Goal: Browse casually

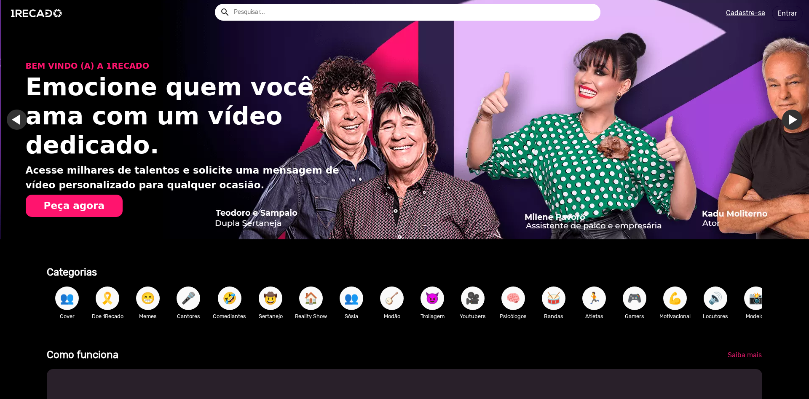
scroll to position [0, 1617]
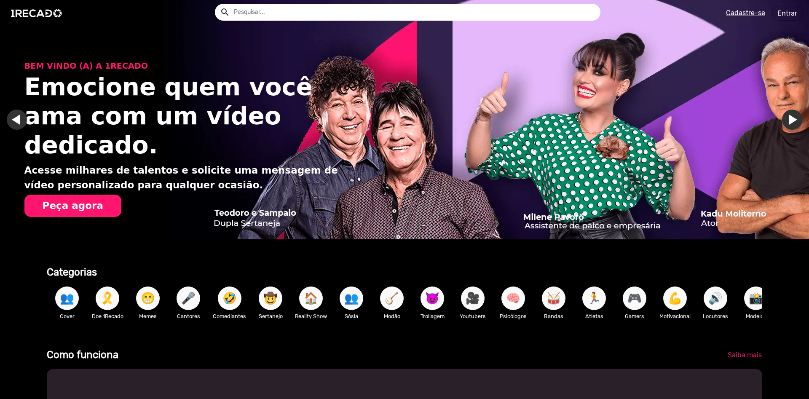
click at [472, 305] on span "🎥" at bounding box center [472, 298] width 14 height 24
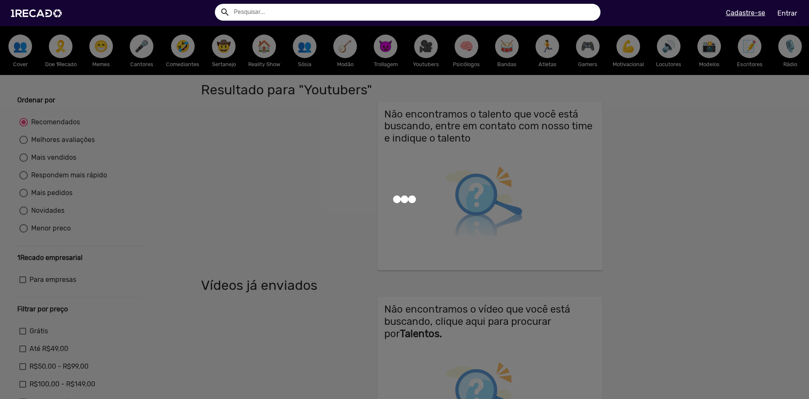
click at [333, 255] on div at bounding box center [404, 199] width 809 height 399
click at [331, 254] on div at bounding box center [404, 199] width 809 height 399
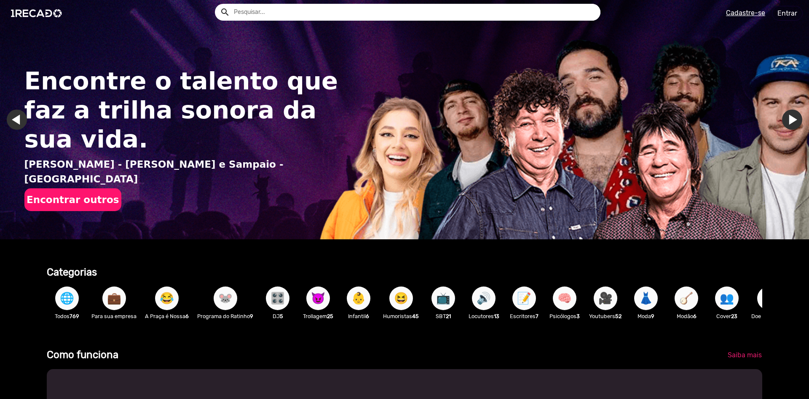
drag, startPoint x: 758, startPoint y: 315, endPoint x: 764, endPoint y: 315, distance: 6.8
click at [758, 315] on p "Doe 1Recado 9" at bounding box center [768, 316] width 35 height 8
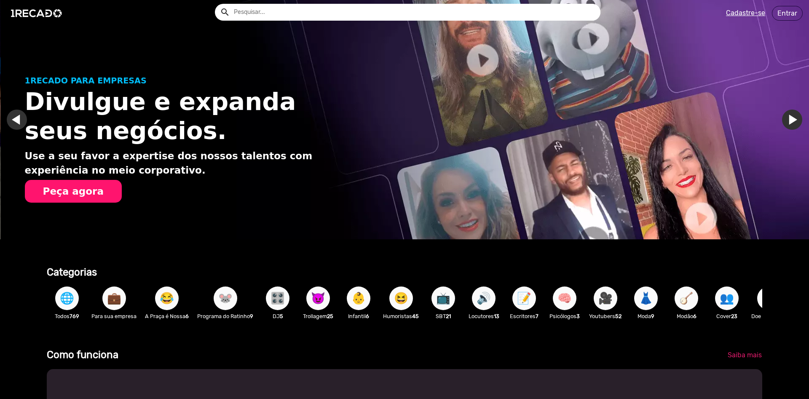
scroll to position [0, 809]
click at [612, 300] on span "🎥" at bounding box center [605, 298] width 14 height 24
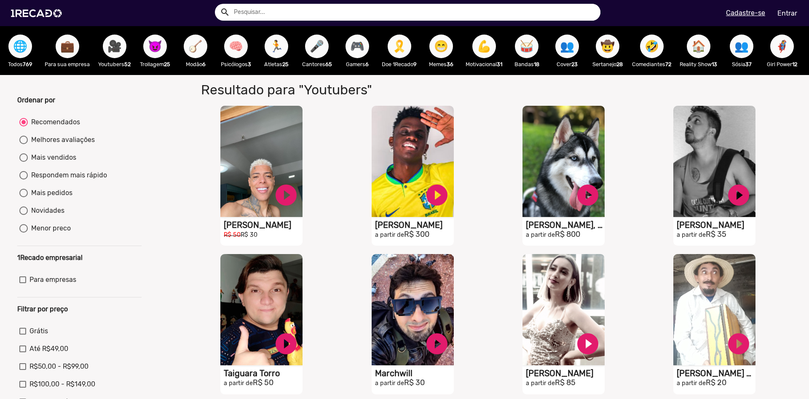
click at [356, 48] on span "🎮" at bounding box center [357, 47] width 14 height 24
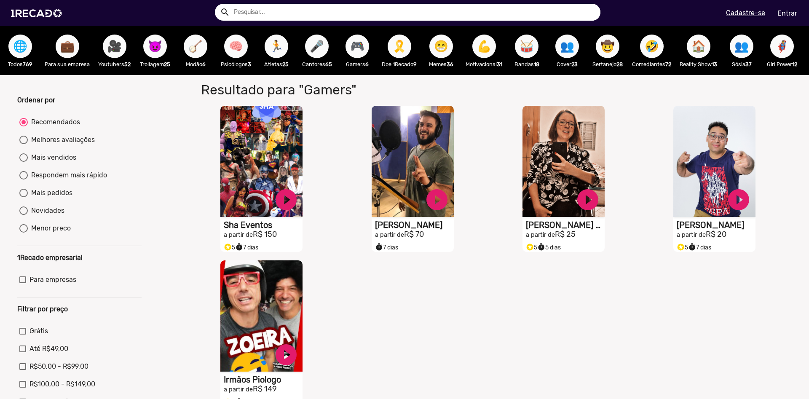
click at [441, 43] on span "😁" at bounding box center [441, 47] width 14 height 24
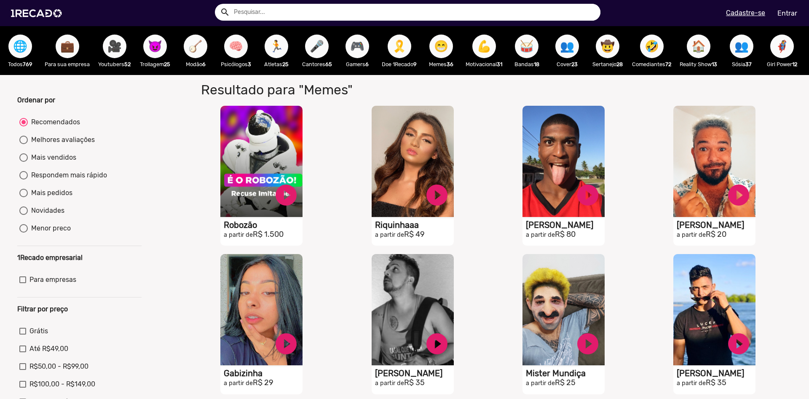
click at [162, 47] on span "😈" at bounding box center [155, 47] width 14 height 24
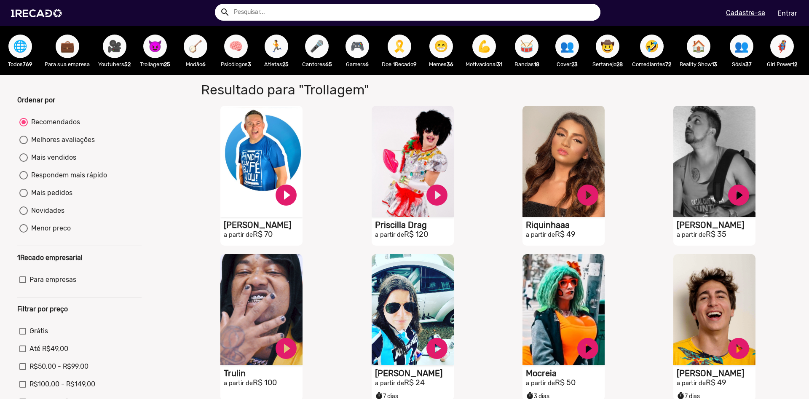
click at [295, 18] on input "text" at bounding box center [413, 12] width 373 height 17
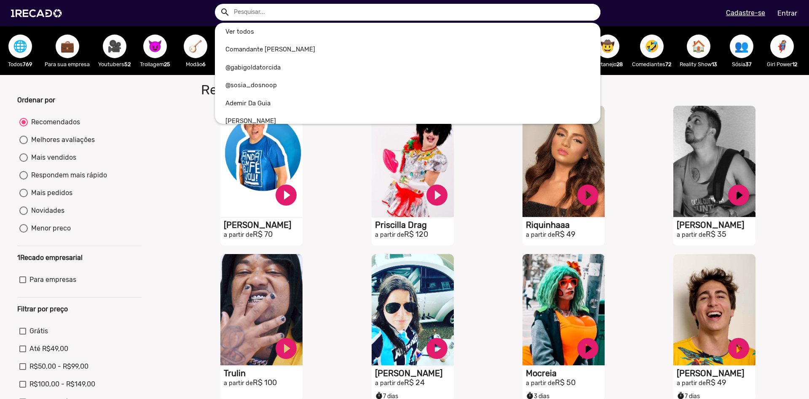
click at [163, 123] on div at bounding box center [404, 199] width 809 height 399
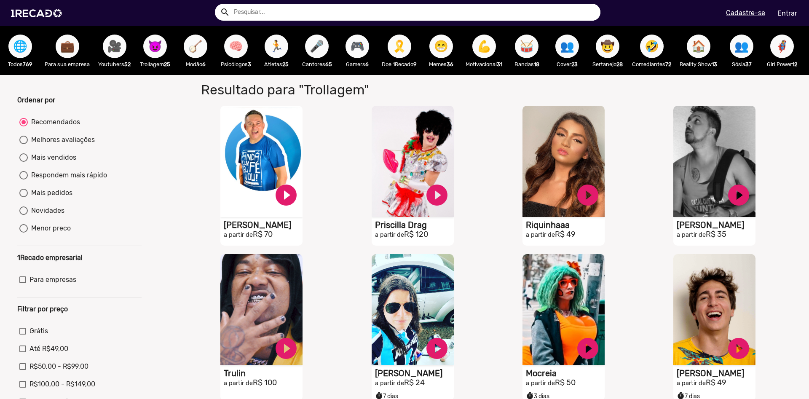
click at [120, 51] on span "🎥" at bounding box center [114, 47] width 14 height 24
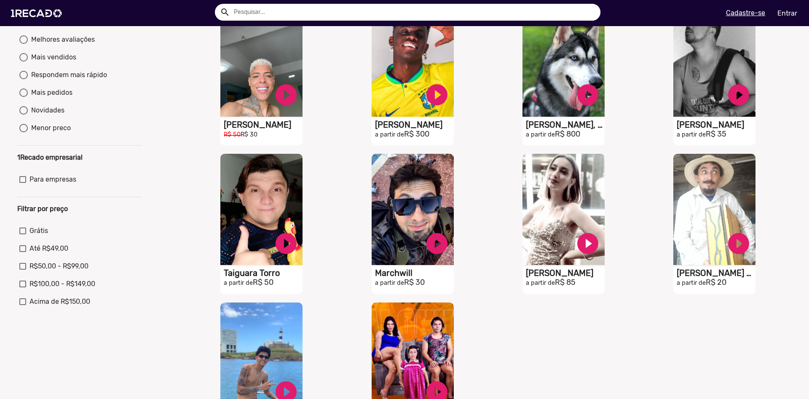
scroll to position [351, 0]
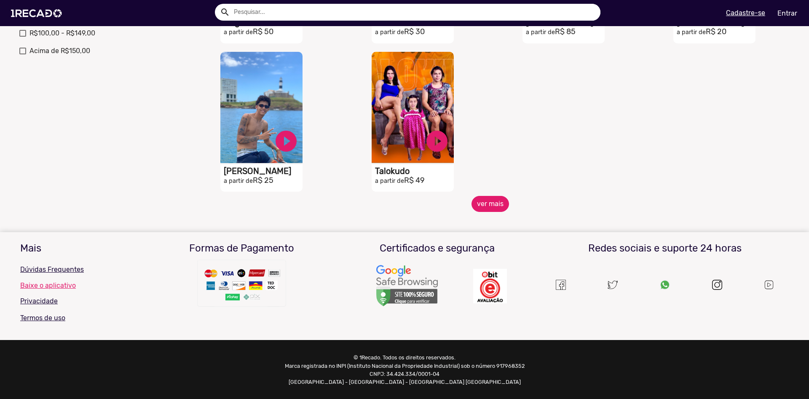
click at [507, 205] on button "ver mais" at bounding box center [489, 204] width 37 height 16
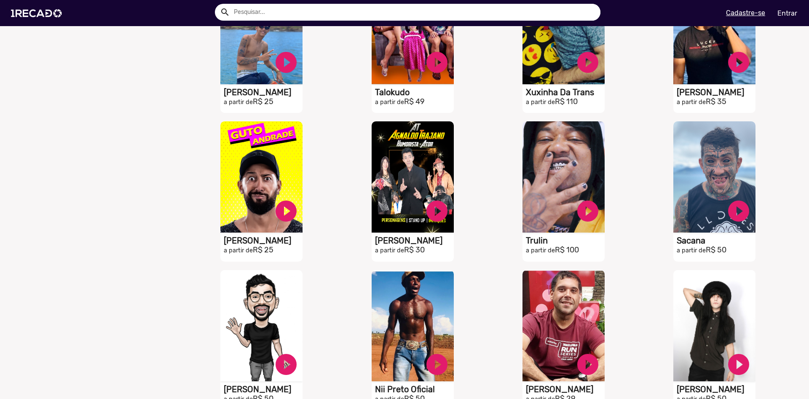
scroll to position [495, 0]
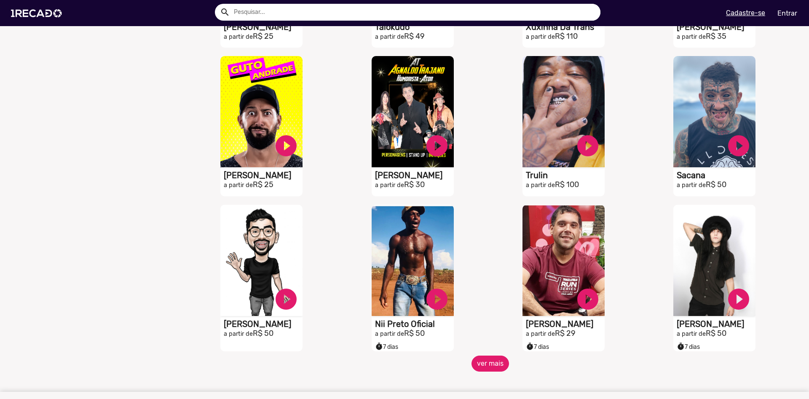
click at [491, 360] on button "ver mais" at bounding box center [489, 364] width 37 height 16
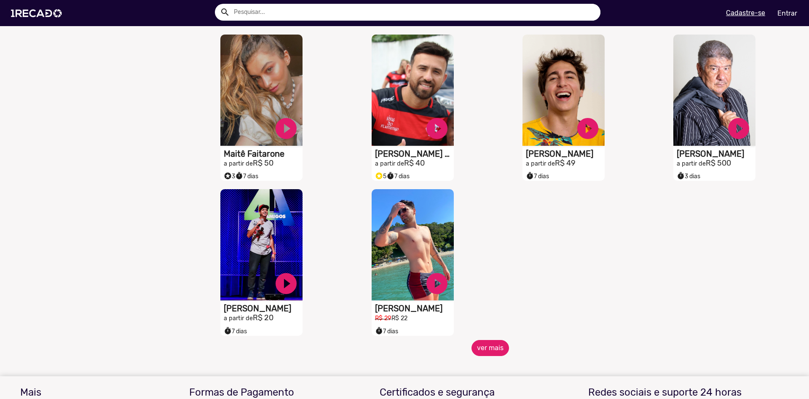
click at [487, 356] on button "ver mais" at bounding box center [489, 348] width 37 height 16
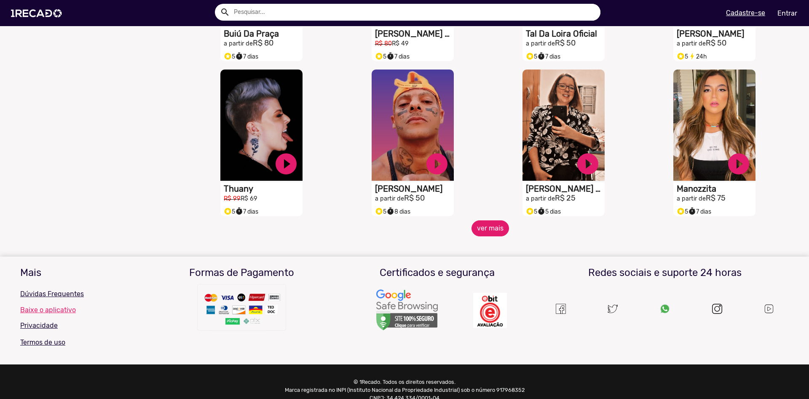
scroll to position [1430, 0]
